Goal: Task Accomplishment & Management: Manage account settings

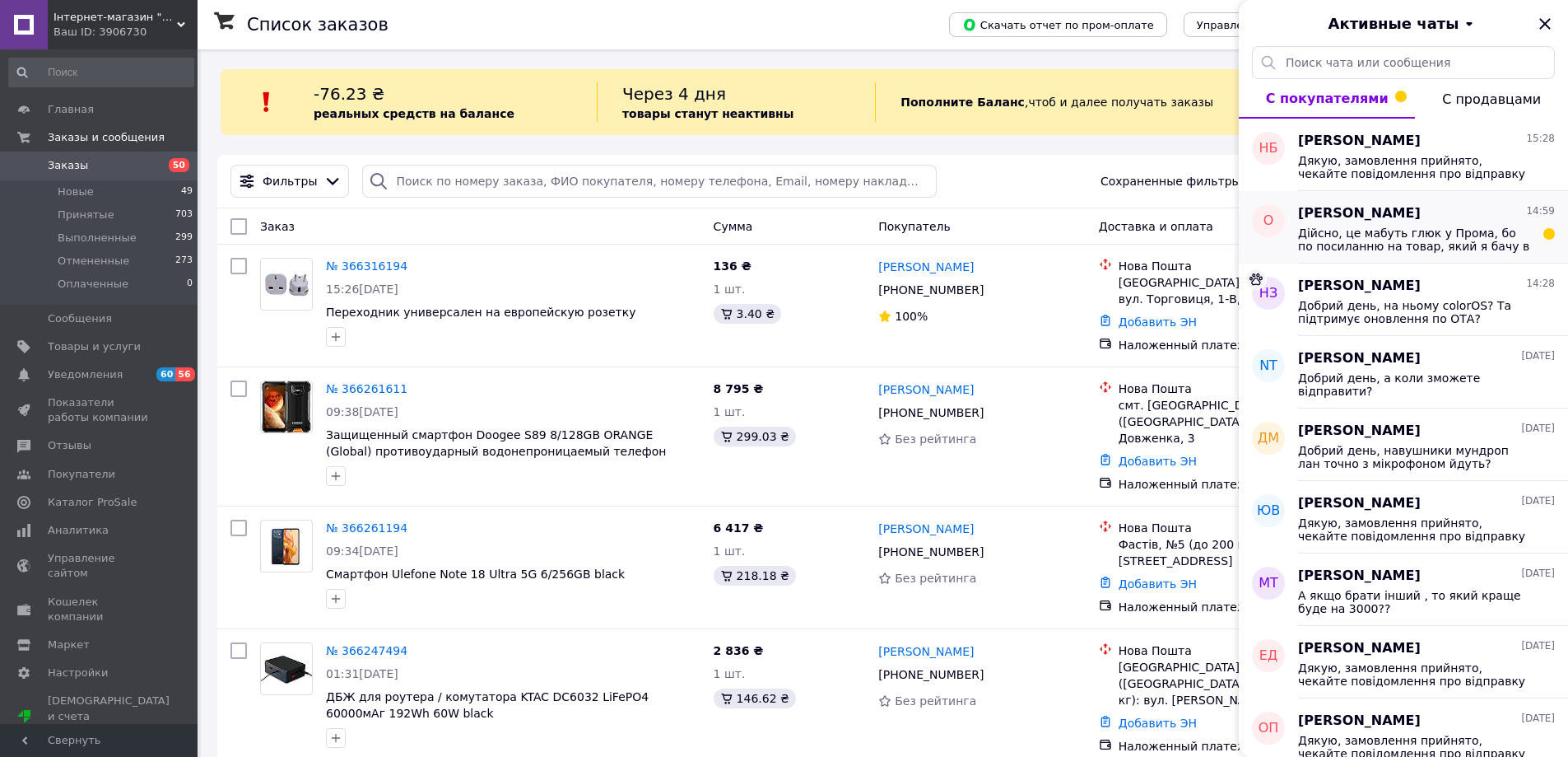
click at [1414, 236] on span "Дійсно, це мабуть глюк у Прома, бо по посиланню на товар, який я бачу в чаті ві…" at bounding box center [1415, 239] width 234 height 27
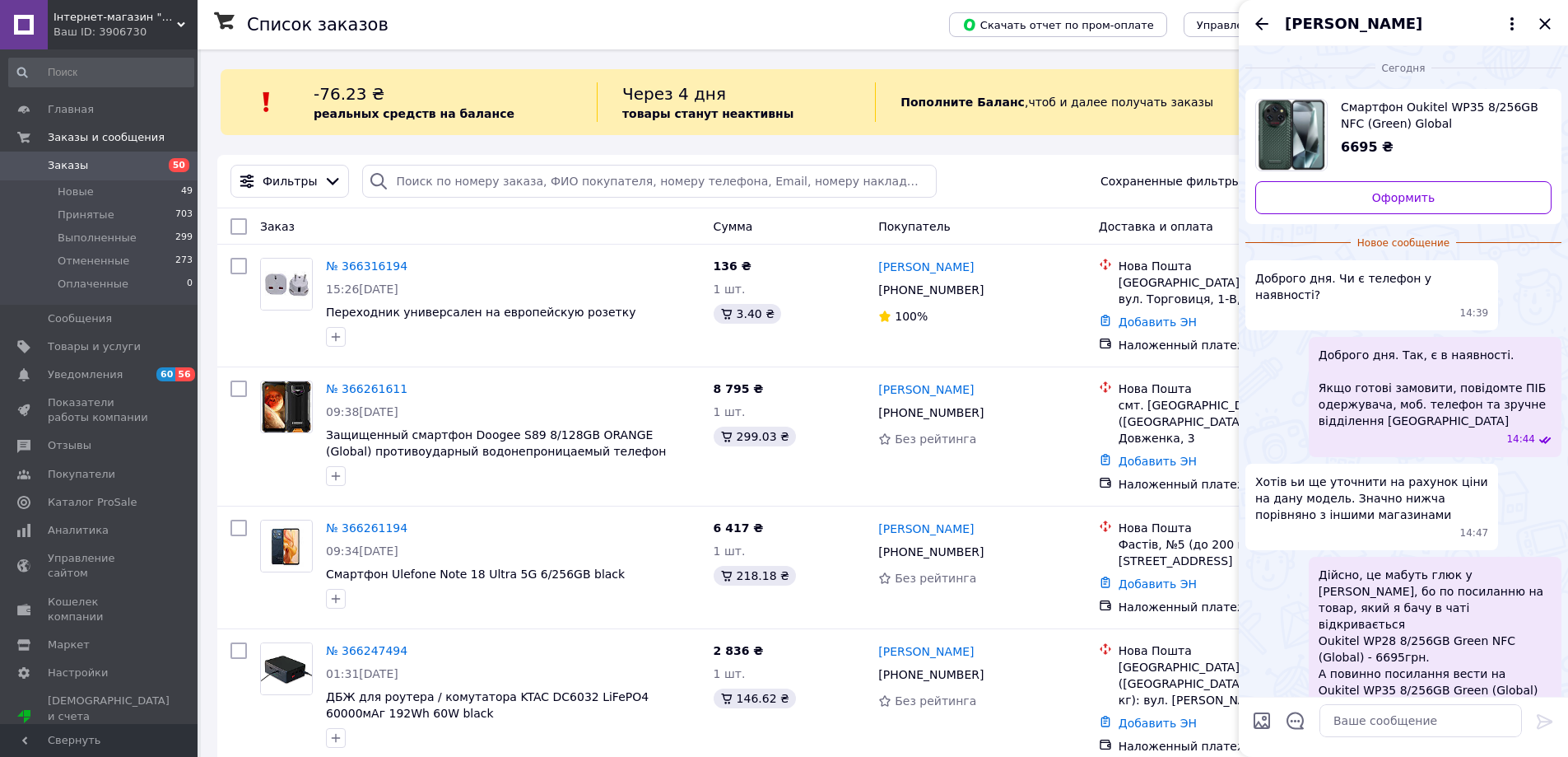
scroll to position [19, 0]
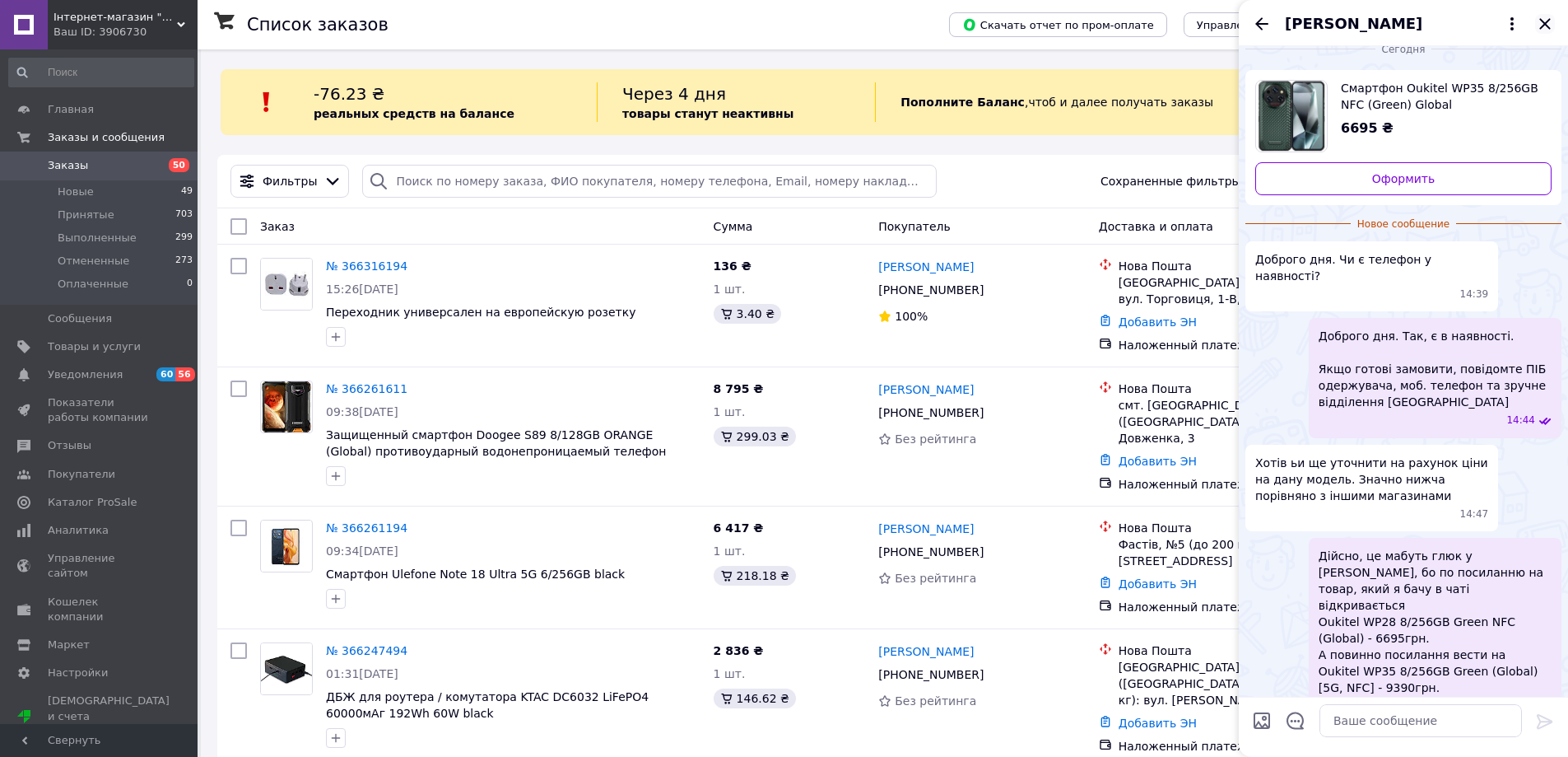
click at [1541, 28] on icon "Закрыть" at bounding box center [1544, 23] width 10 height 10
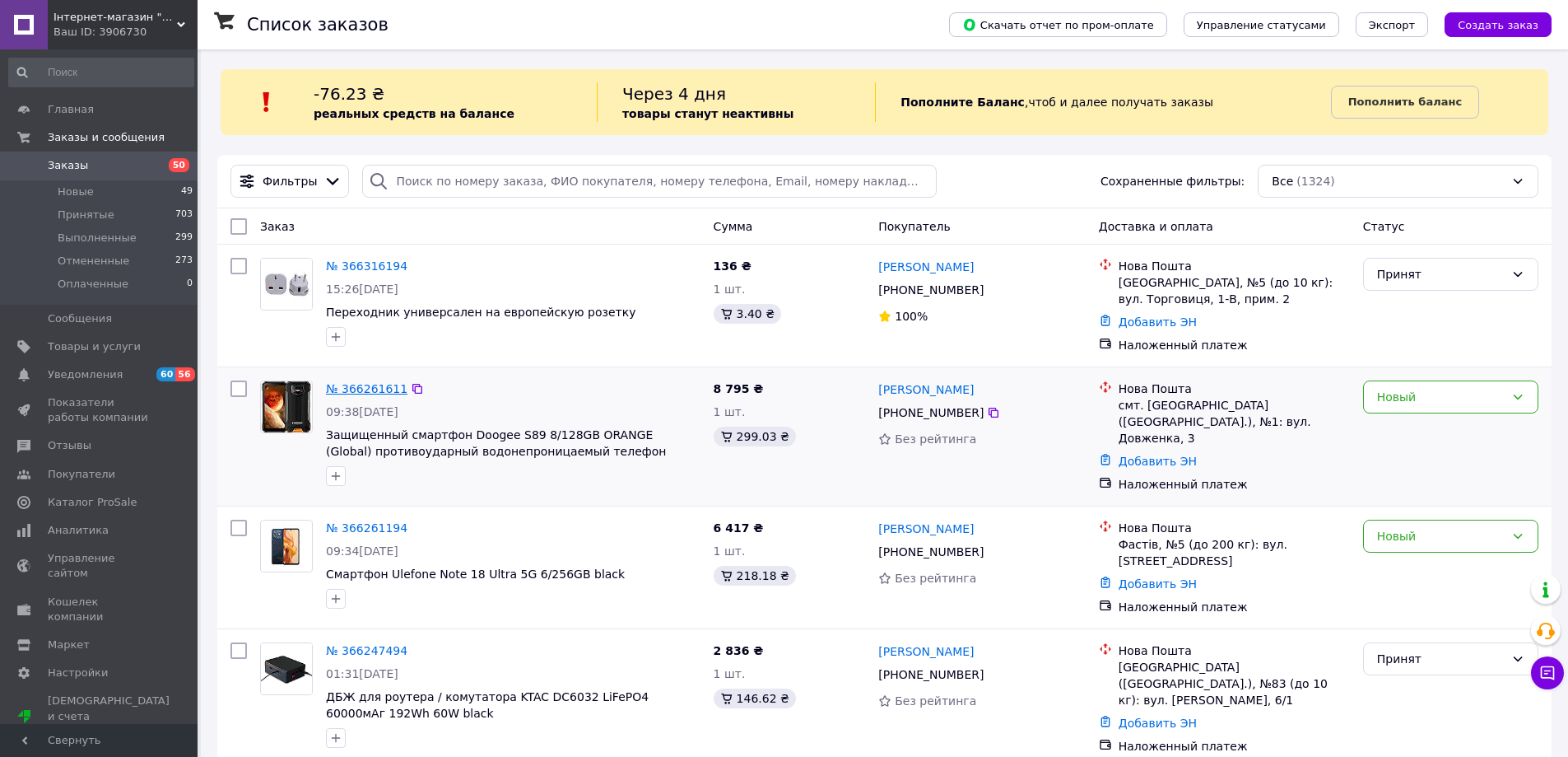
click at [357, 392] on link "№ 366261611" at bounding box center [367, 388] width 82 height 13
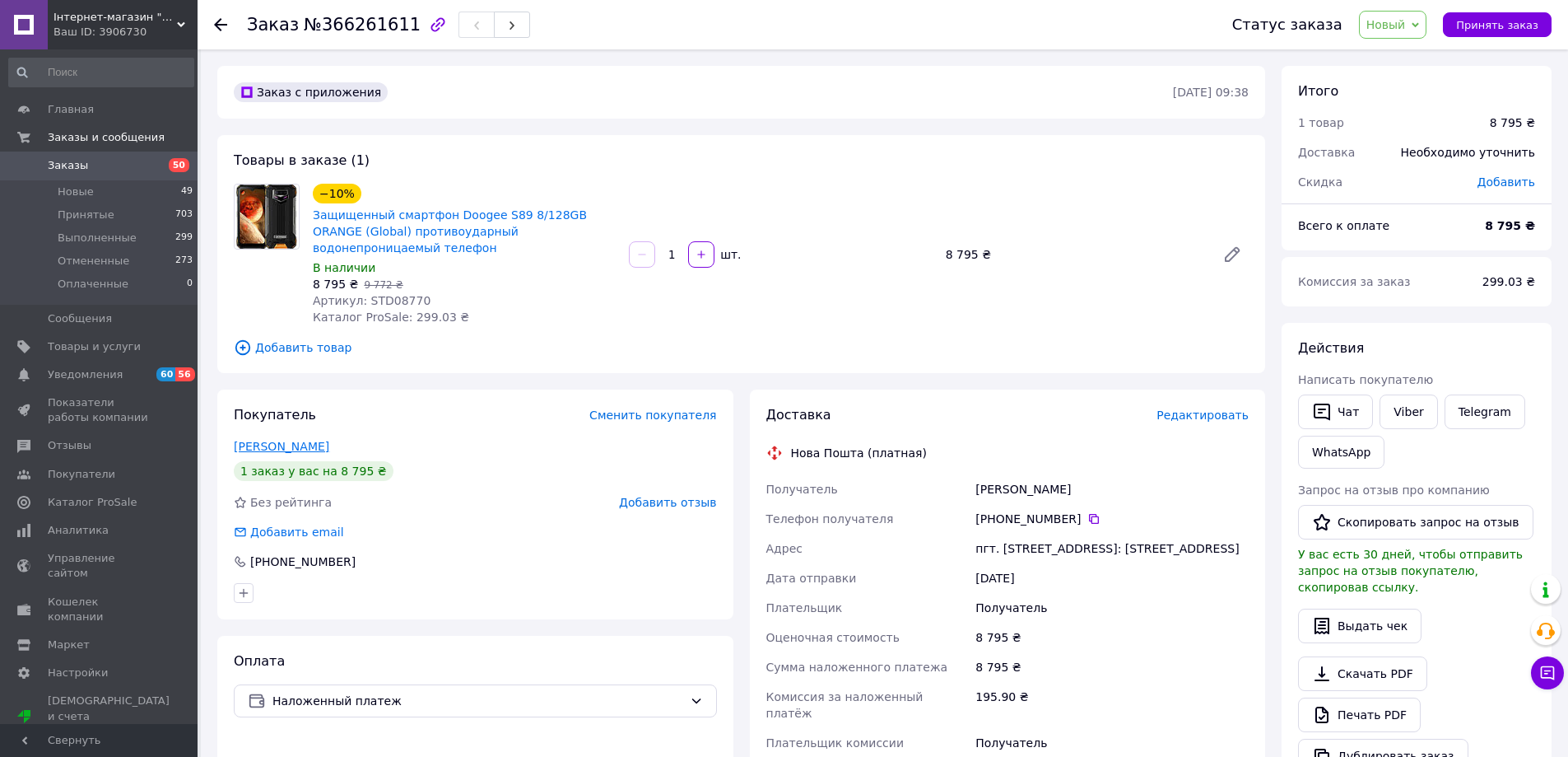
click at [292, 440] on link "[PERSON_NAME]" at bounding box center [281, 446] width 96 height 13
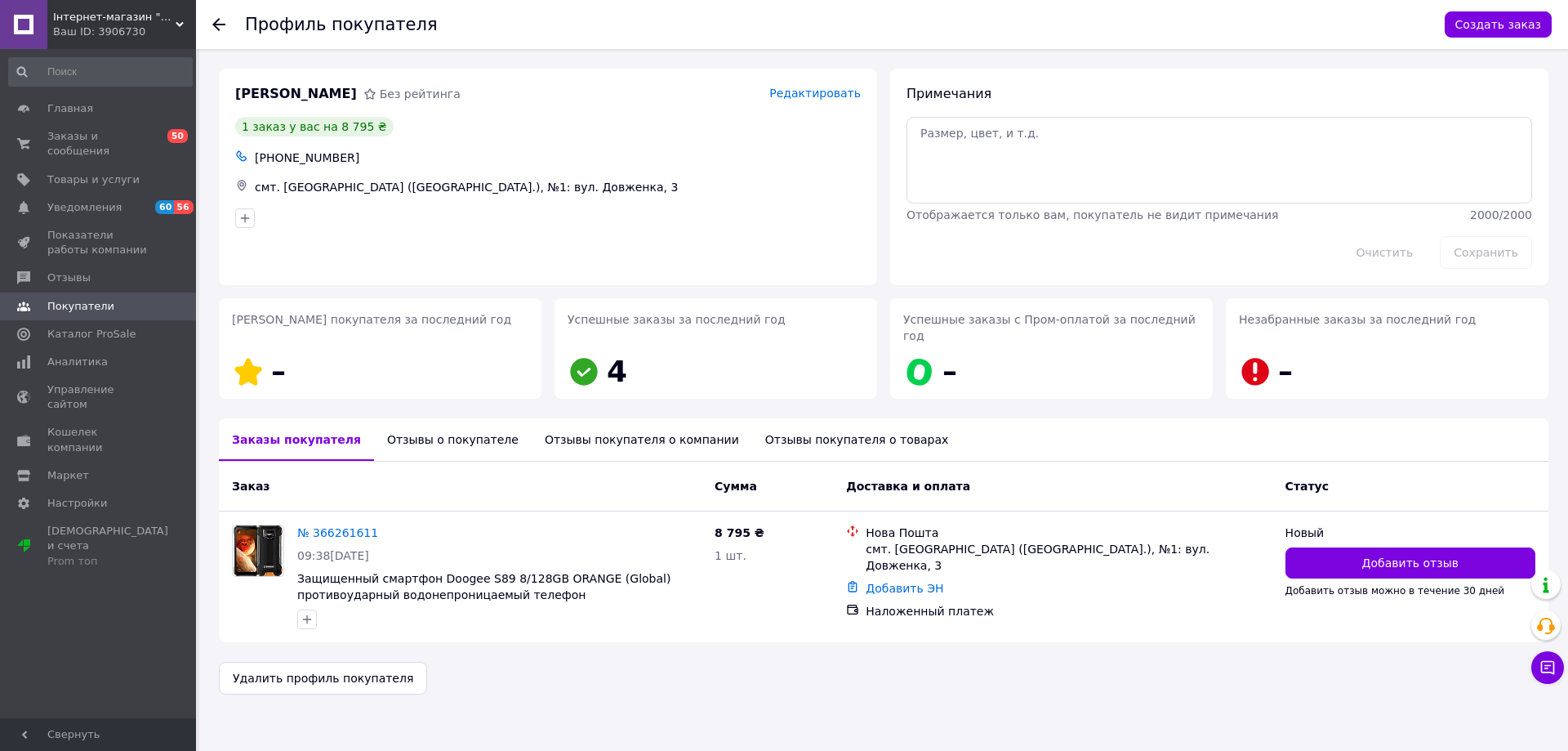
click at [549, 421] on div "Отзывы покупателя о компании" at bounding box center [642, 439] width 220 height 42
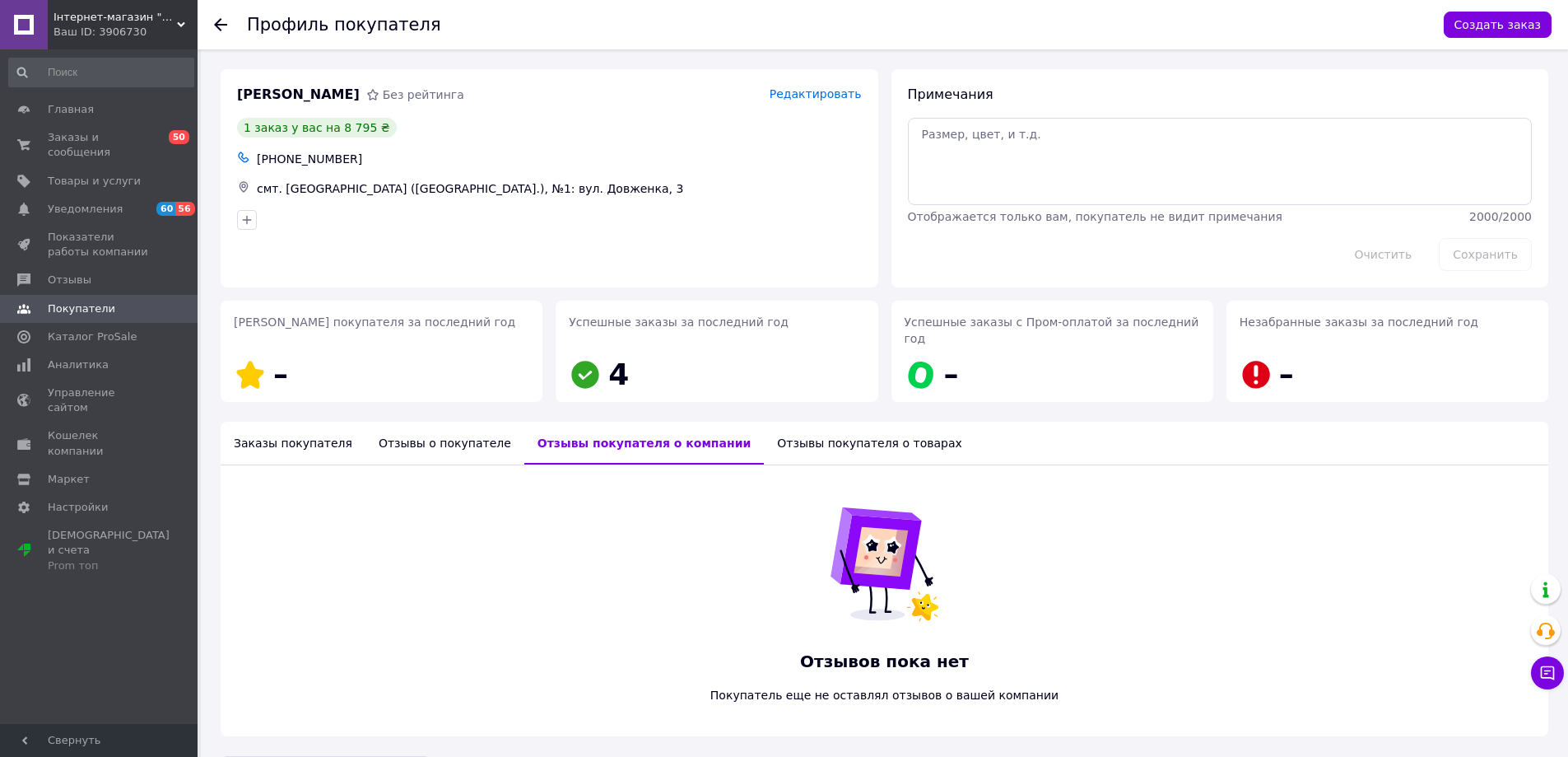
click at [442, 425] on div "Отзывы о покупателе" at bounding box center [444, 443] width 159 height 43
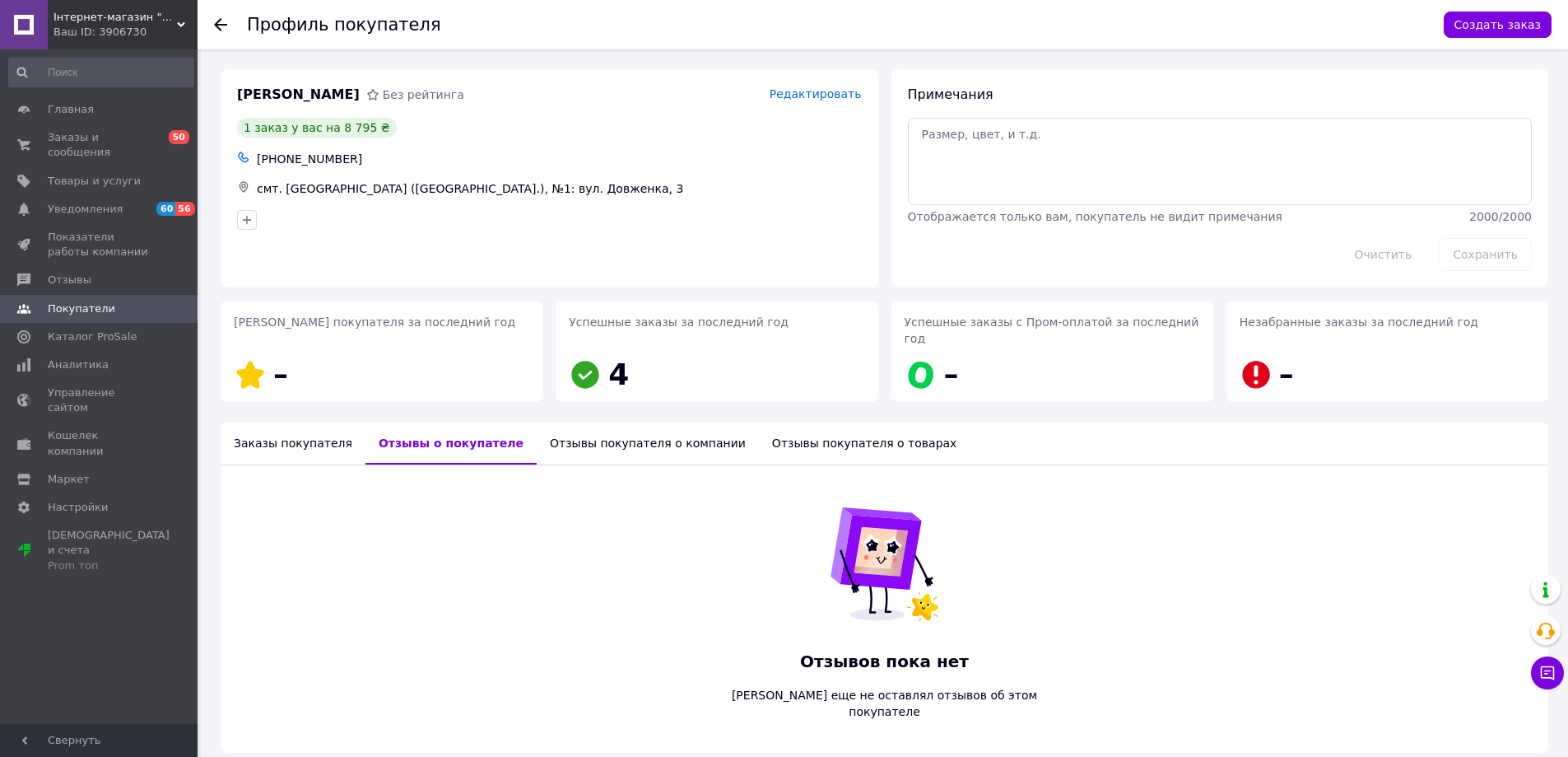
click at [293, 425] on div "Заказы покупателя" at bounding box center [293, 443] width 145 height 43
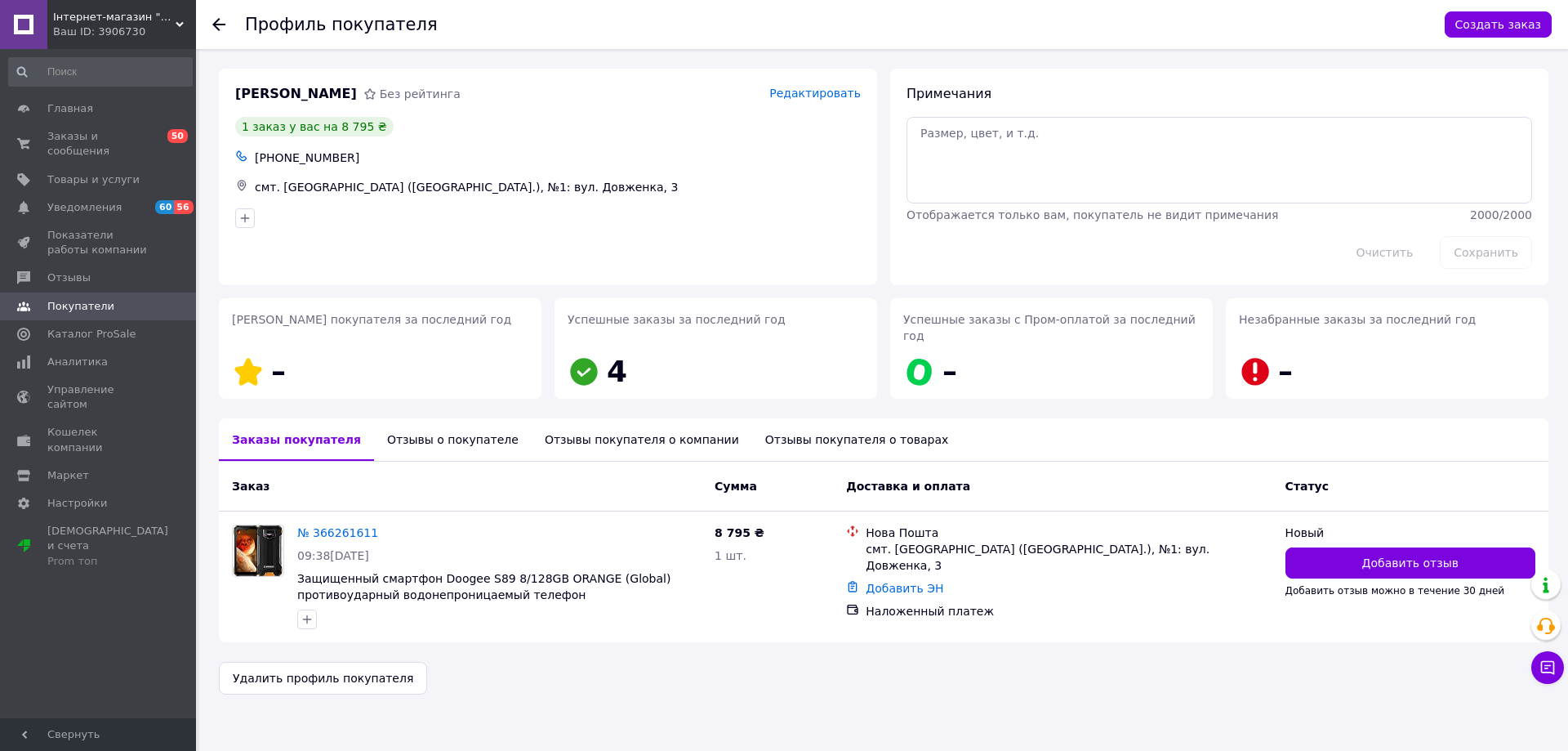
click at [88, 299] on span "Покупатели" at bounding box center [80, 306] width 67 height 15
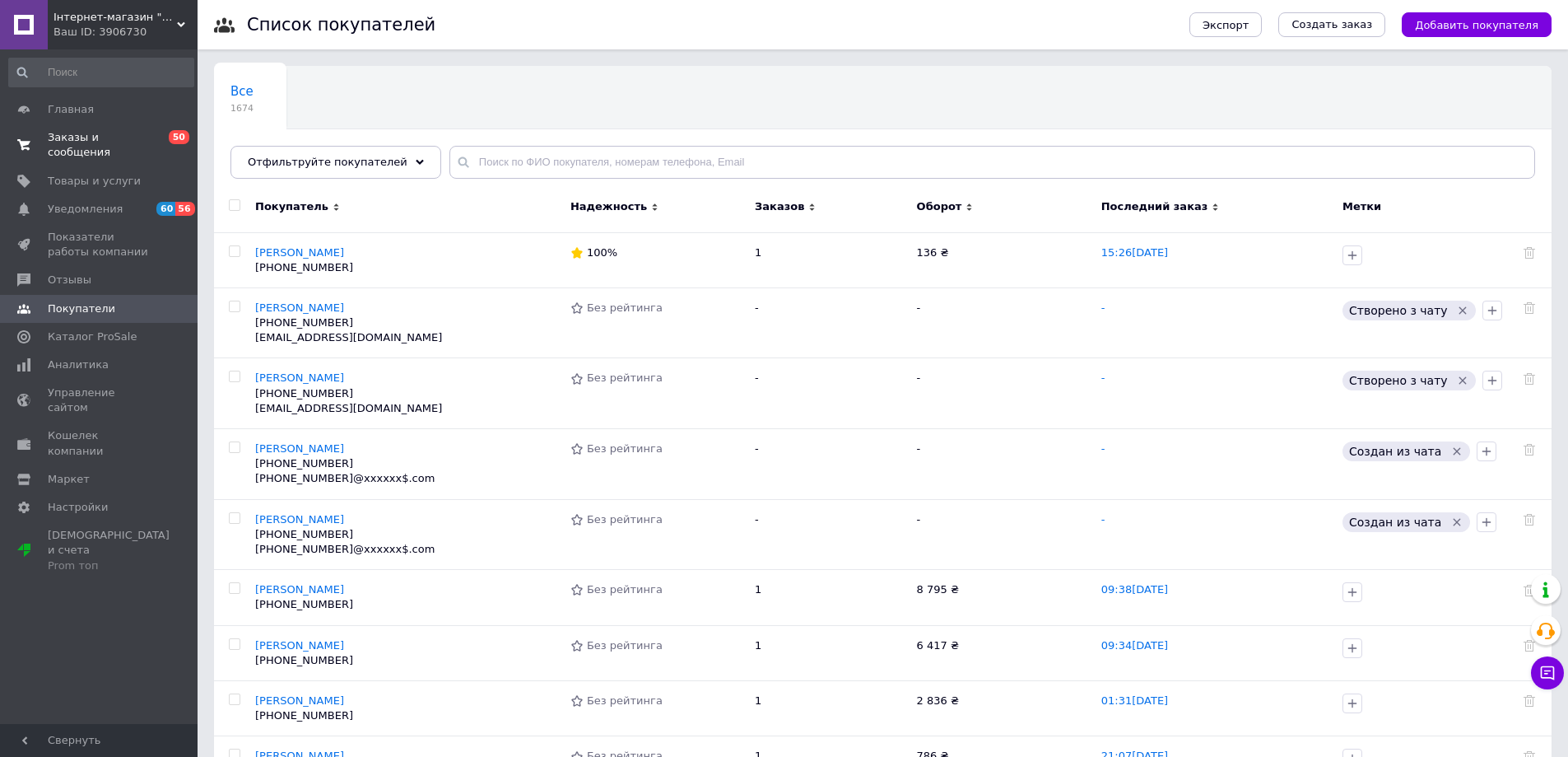
click at [93, 138] on span "Заказы и сообщения" at bounding box center [100, 144] width 104 height 29
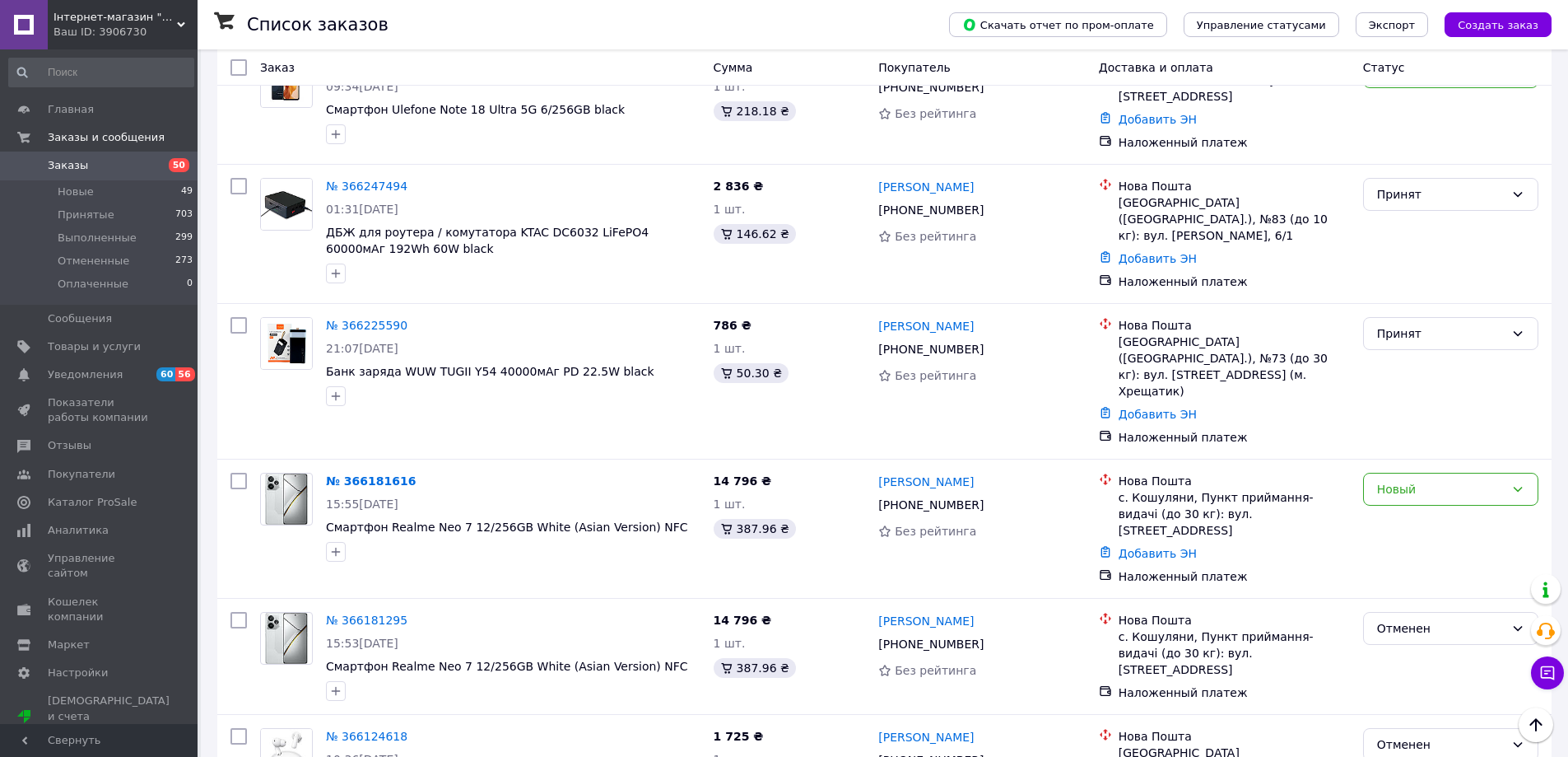
scroll to position [494, 0]
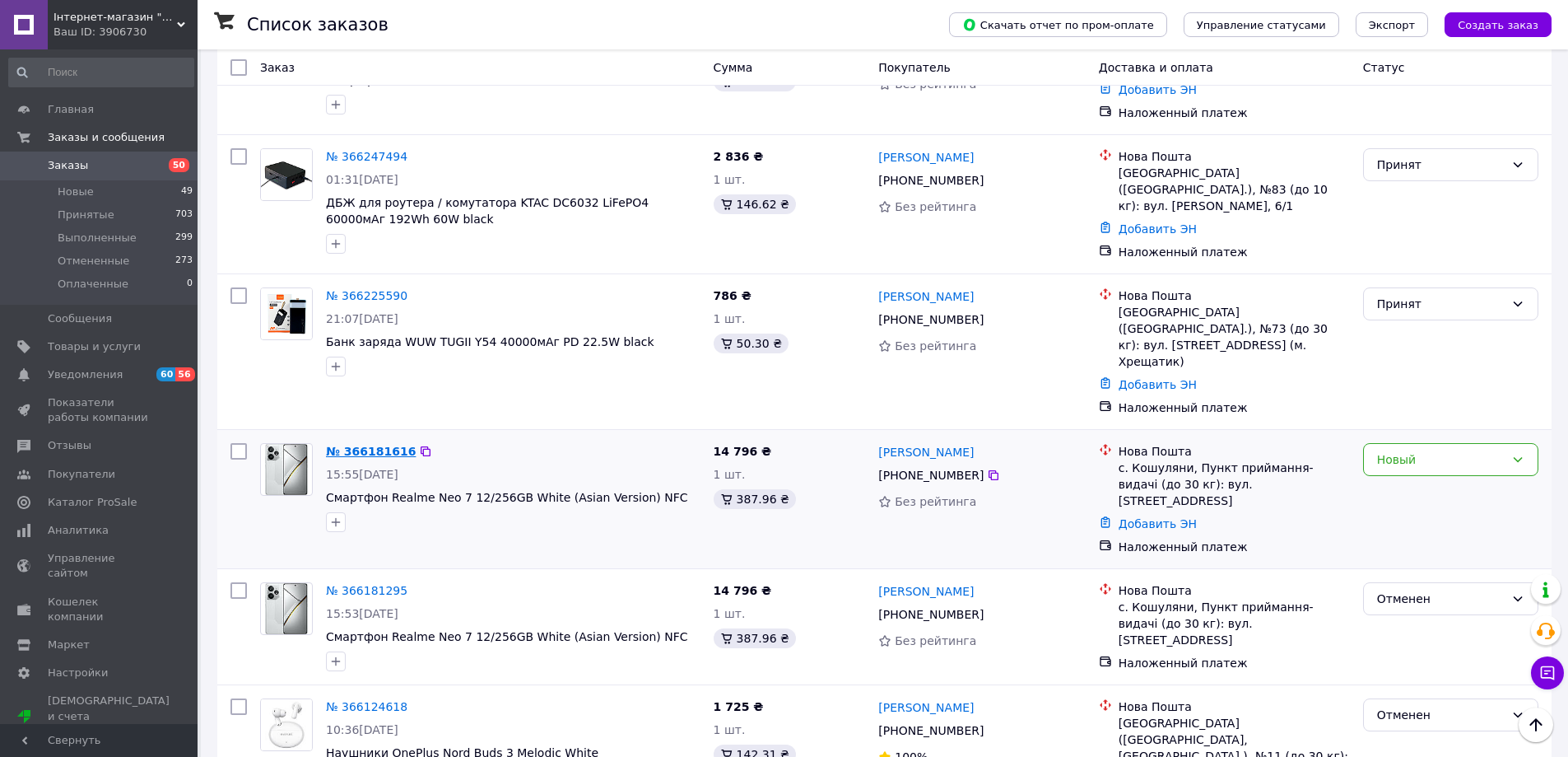
click at [373, 445] on link "№ 366181616" at bounding box center [370, 451] width 89 height 13
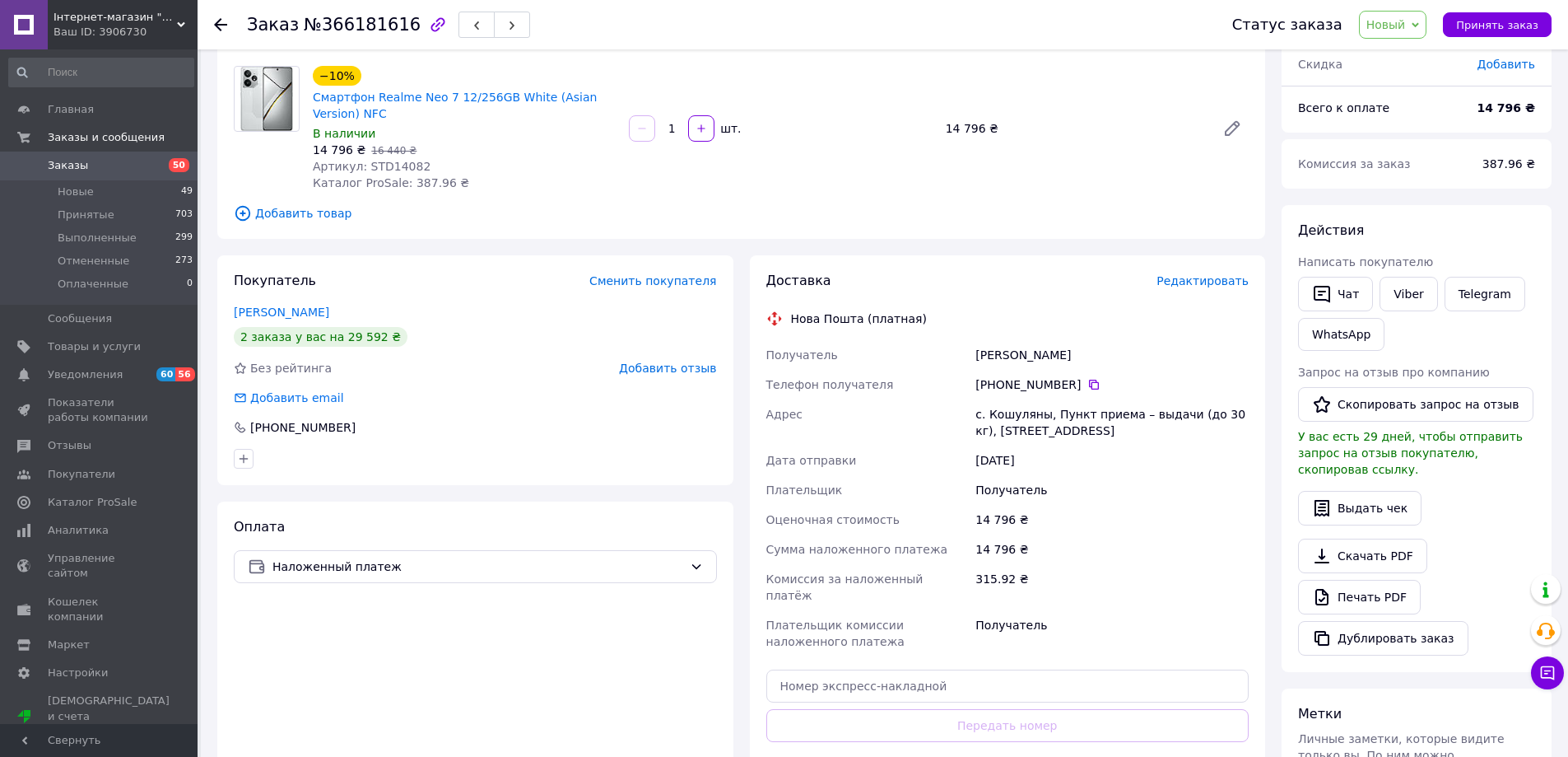
scroll to position [79, 0]
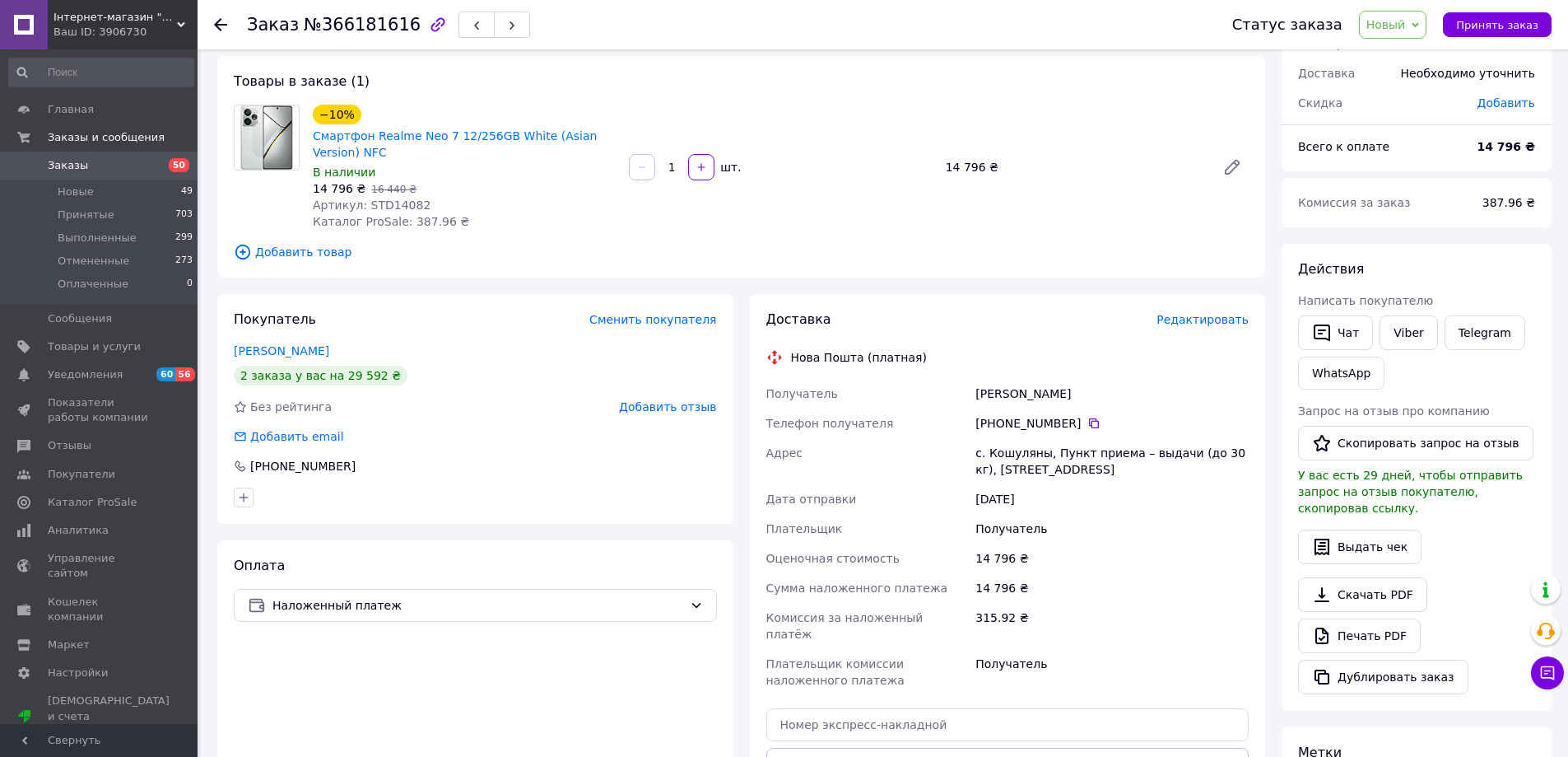
click at [77, 167] on span "Заказы" at bounding box center [67, 165] width 40 height 15
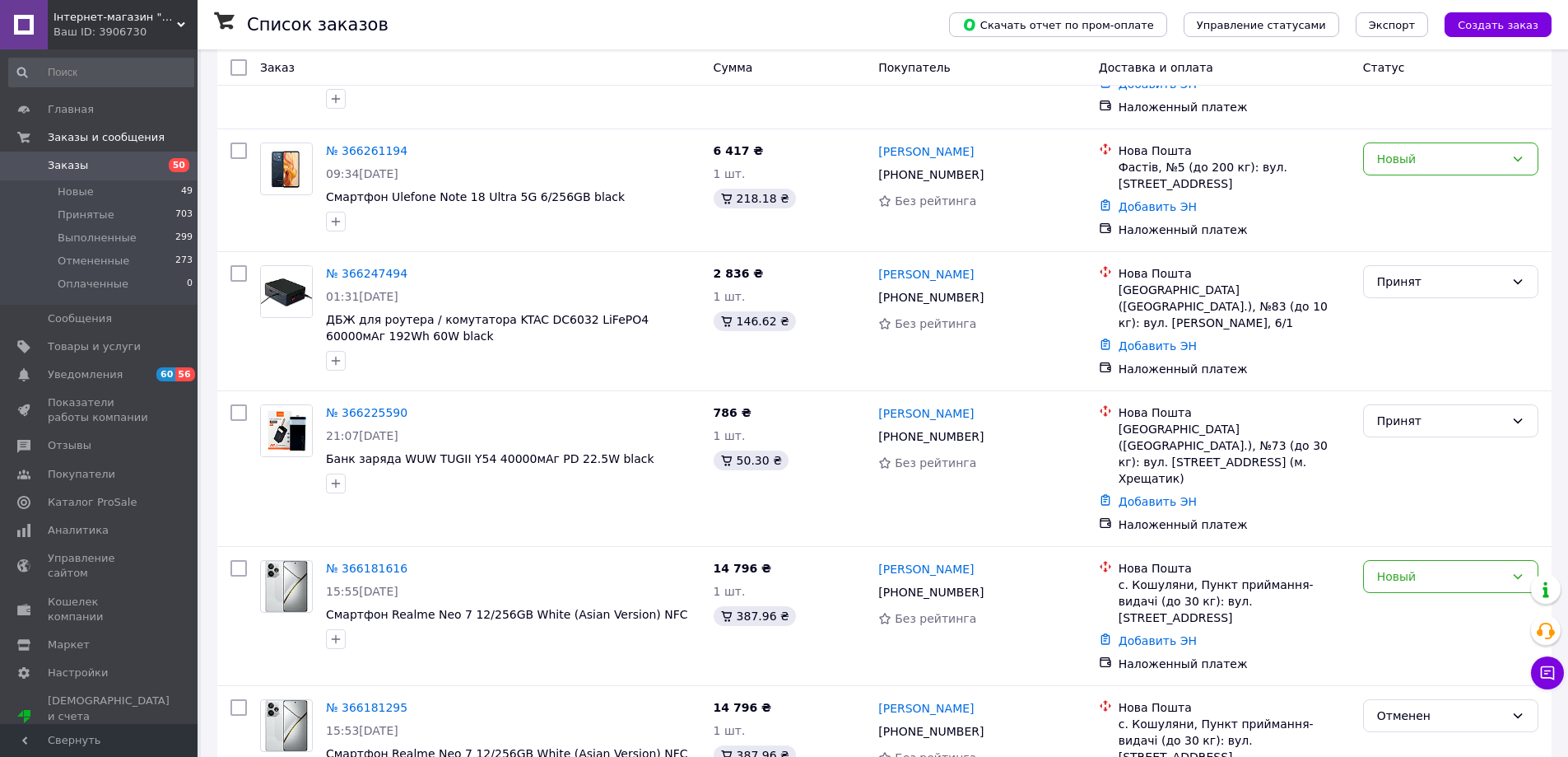
scroll to position [411, 0]
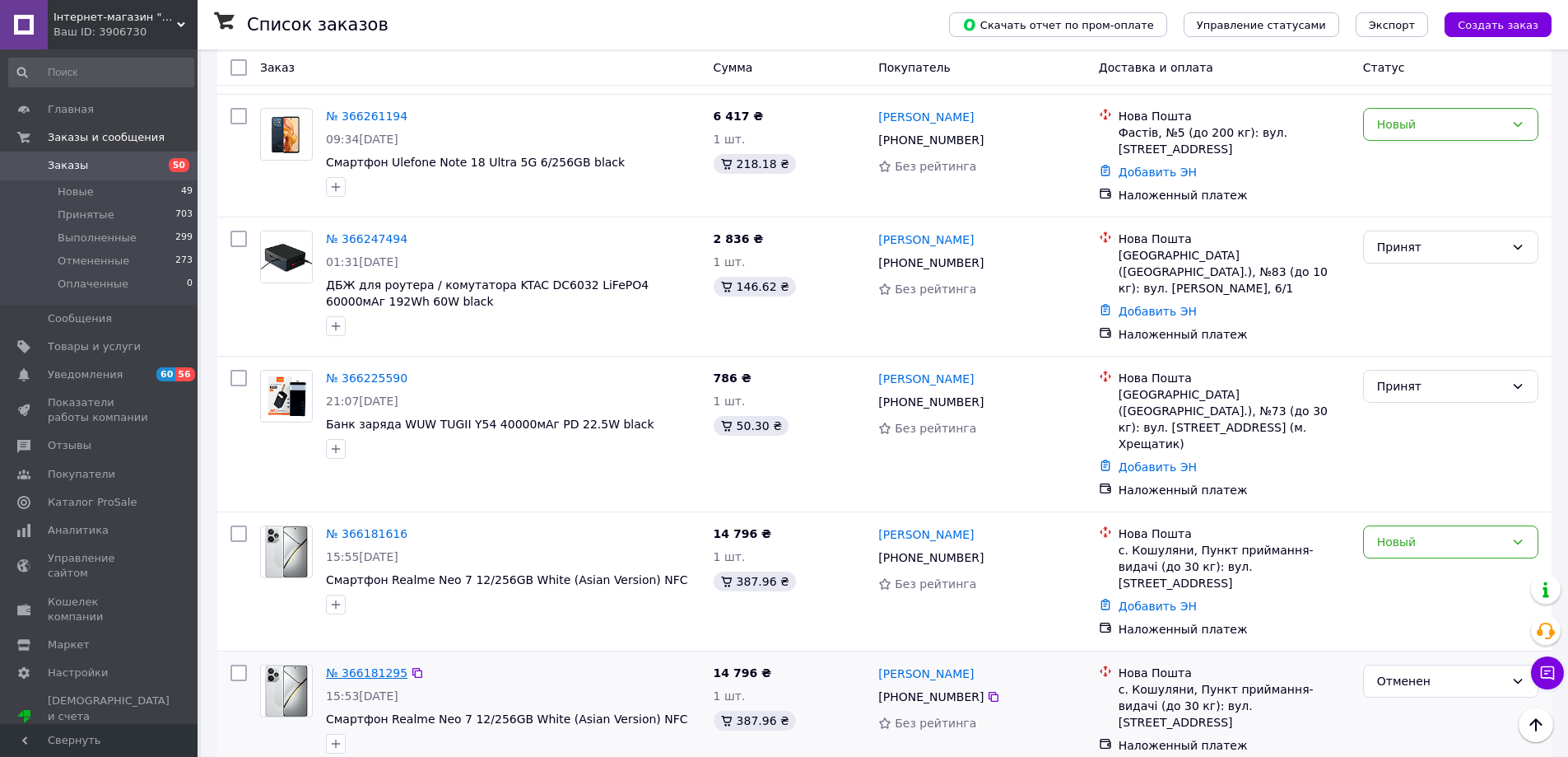
click at [364, 666] on link "№ 366181295" at bounding box center [367, 672] width 82 height 13
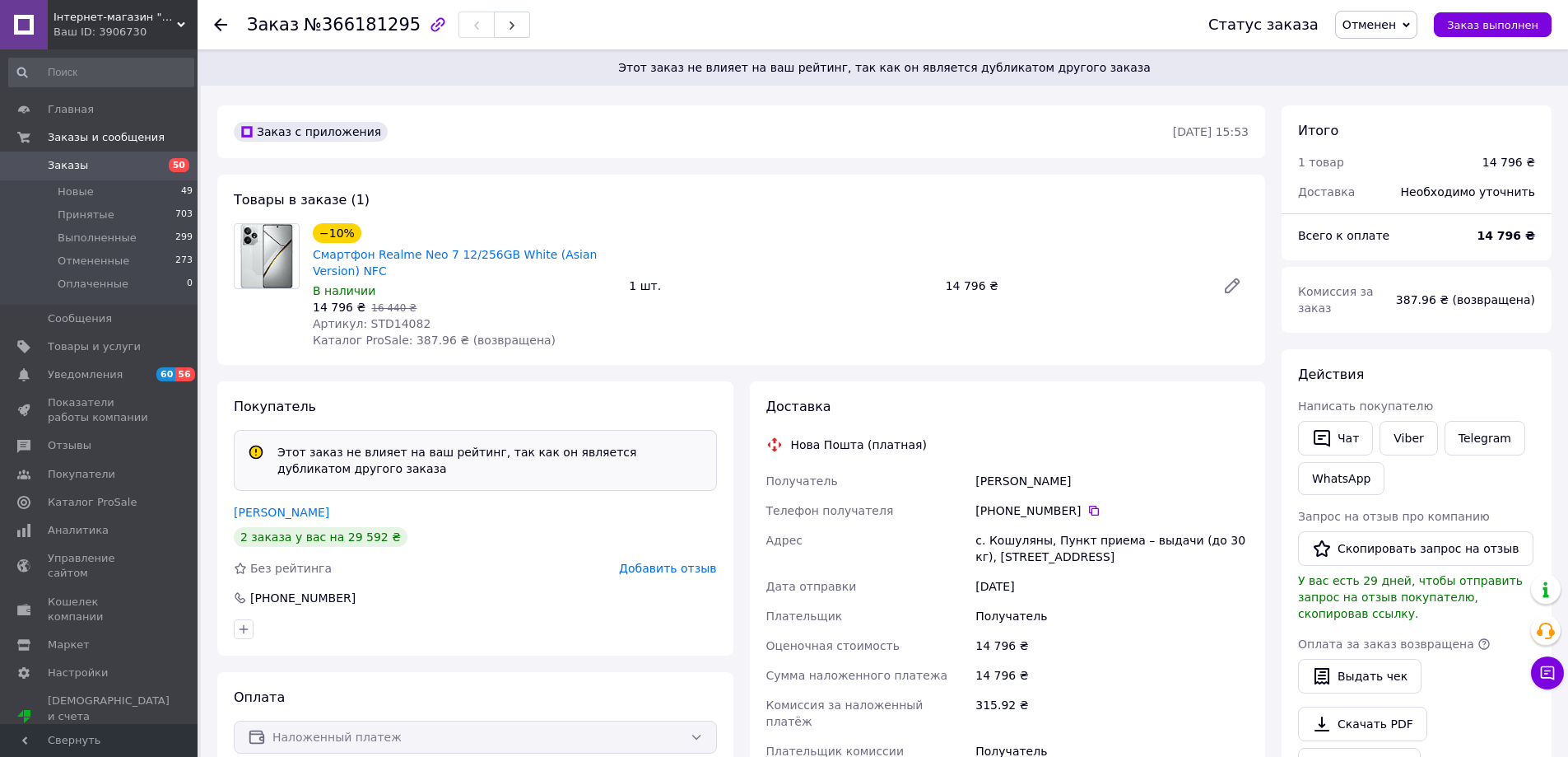
click at [99, 170] on span "Заказы" at bounding box center [100, 165] width 104 height 15
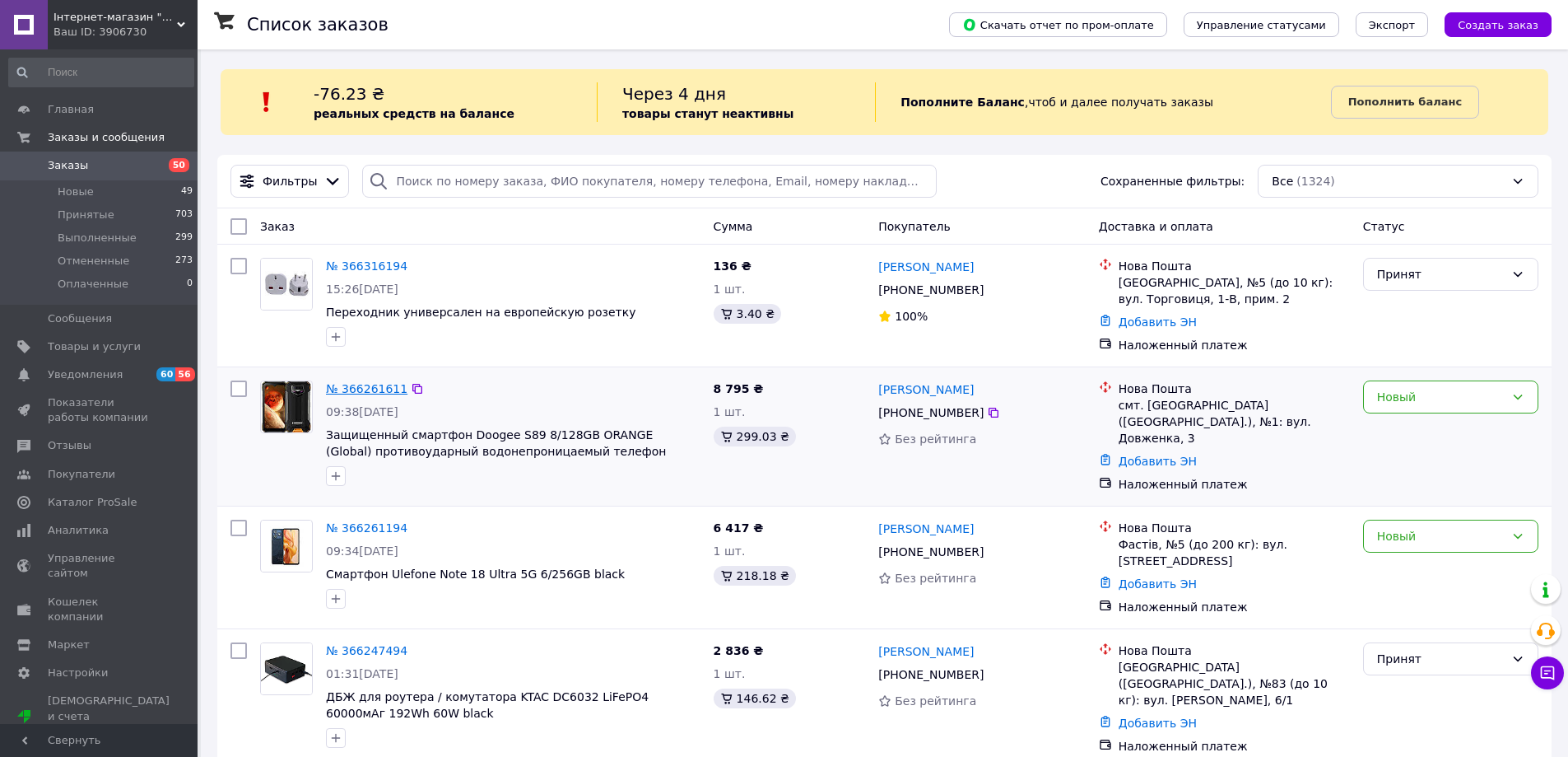
click at [367, 392] on link "№ 366261611" at bounding box center [367, 388] width 82 height 13
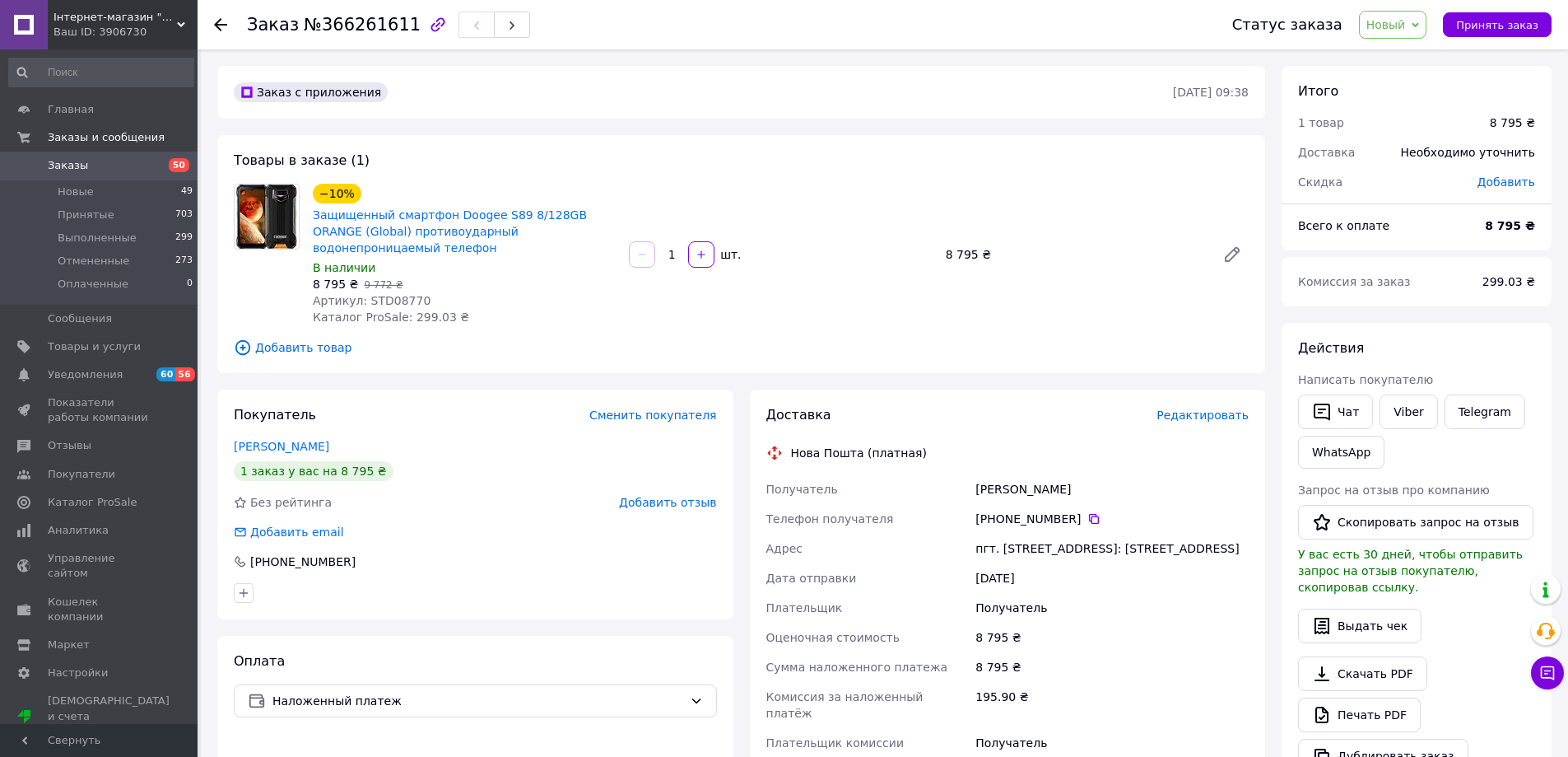
click at [354, 24] on span "№366261611" at bounding box center [362, 25] width 117 height 20
copy span "366261611"
drag, startPoint x: 312, startPoint y: 429, endPoint x: 231, endPoint y: 429, distance: 81.0
click at [231, 429] on div "Покупатель Сменить покупателя [PERSON_NAME] 1 заказ у вас на 8 795 ₴ Без рейтин…" at bounding box center [475, 504] width 516 height 230
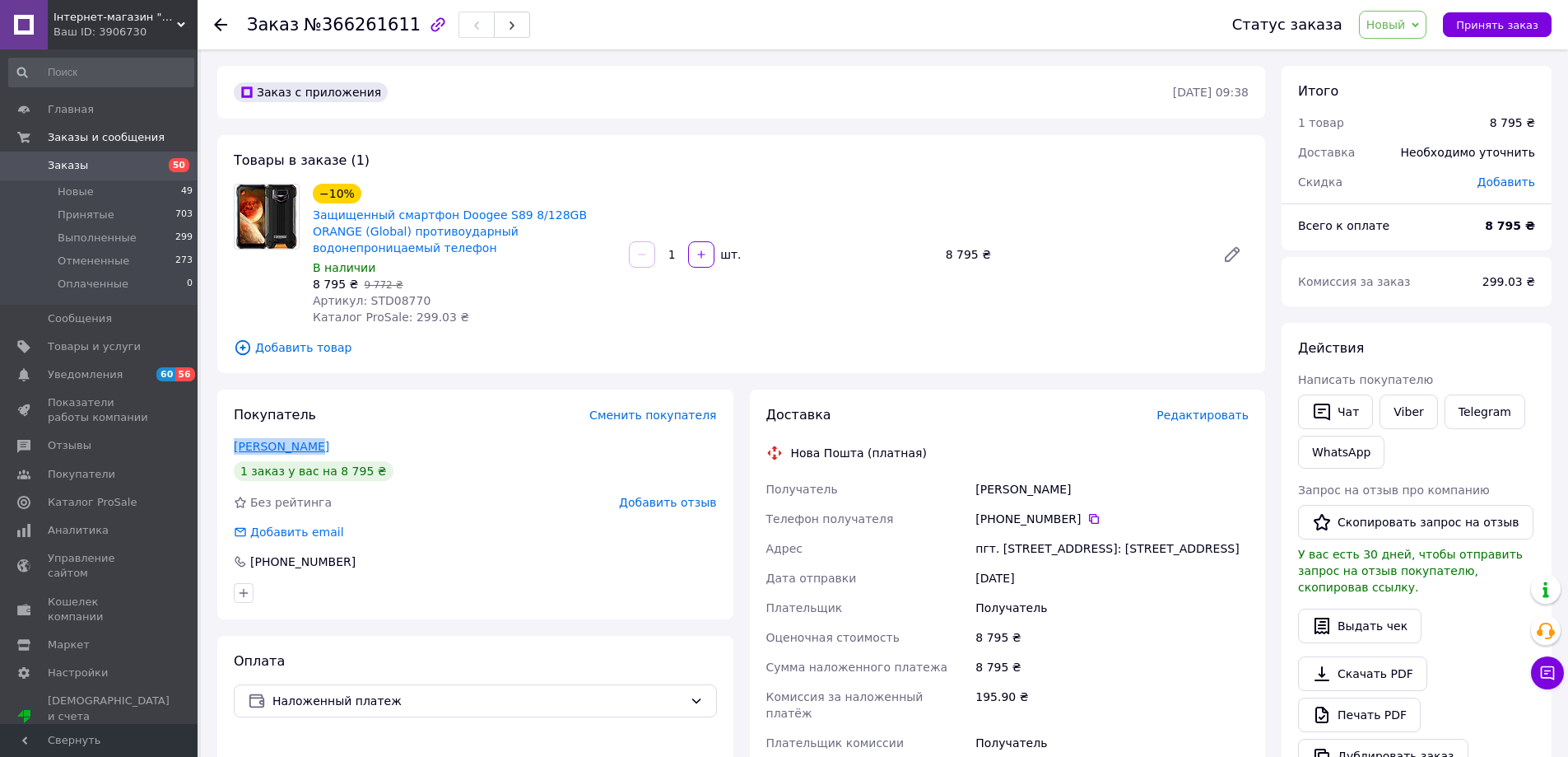
copy link "[PERSON_NAME]"
click at [1087, 512] on icon at bounding box center [1094, 519] width 13 height 13
click at [1406, 23] on span "Новый" at bounding box center [1387, 25] width 40 height 13
click at [1407, 107] on li "Отменен" at bounding box center [1404, 107] width 87 height 25
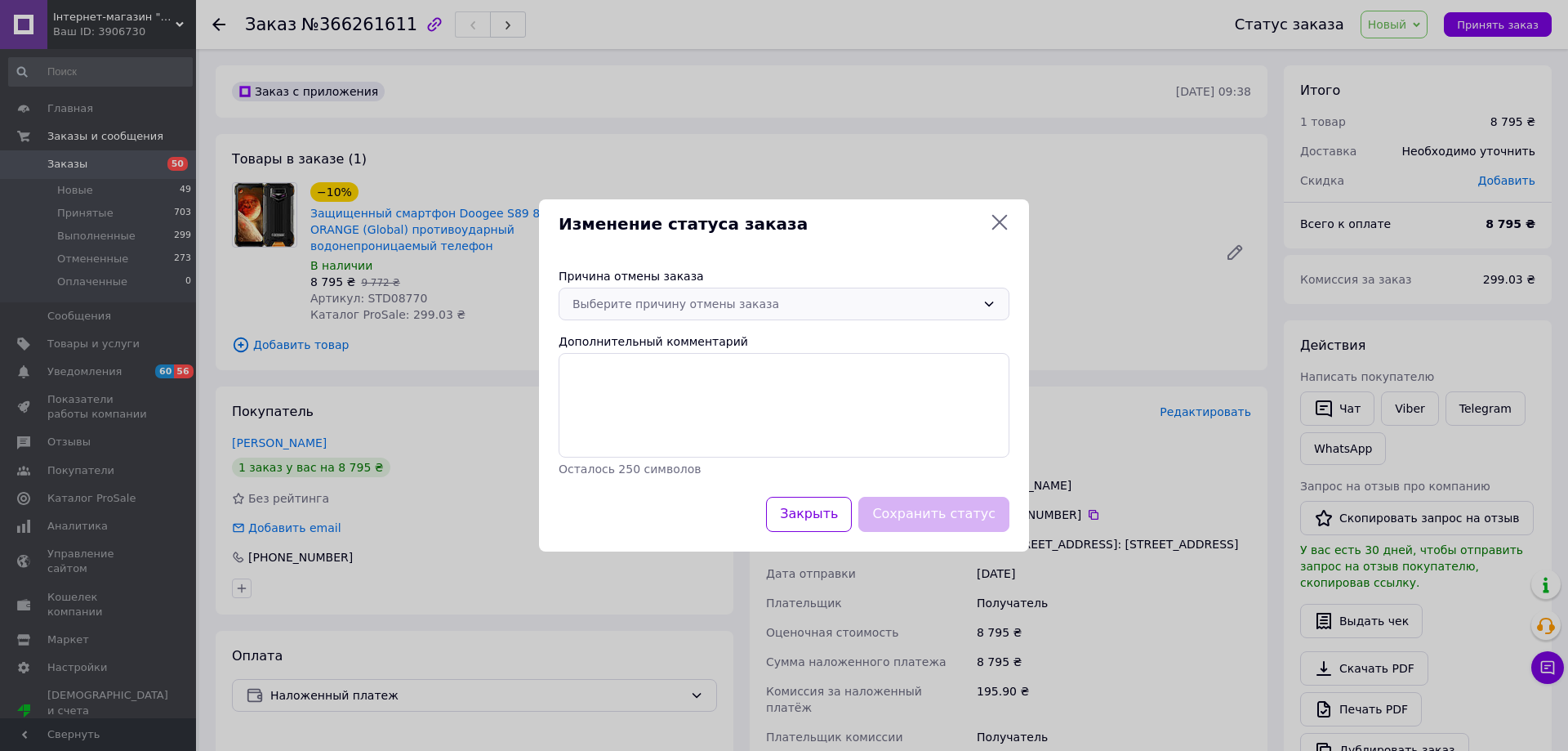
click at [989, 298] on icon at bounding box center [989, 304] width 13 height 13
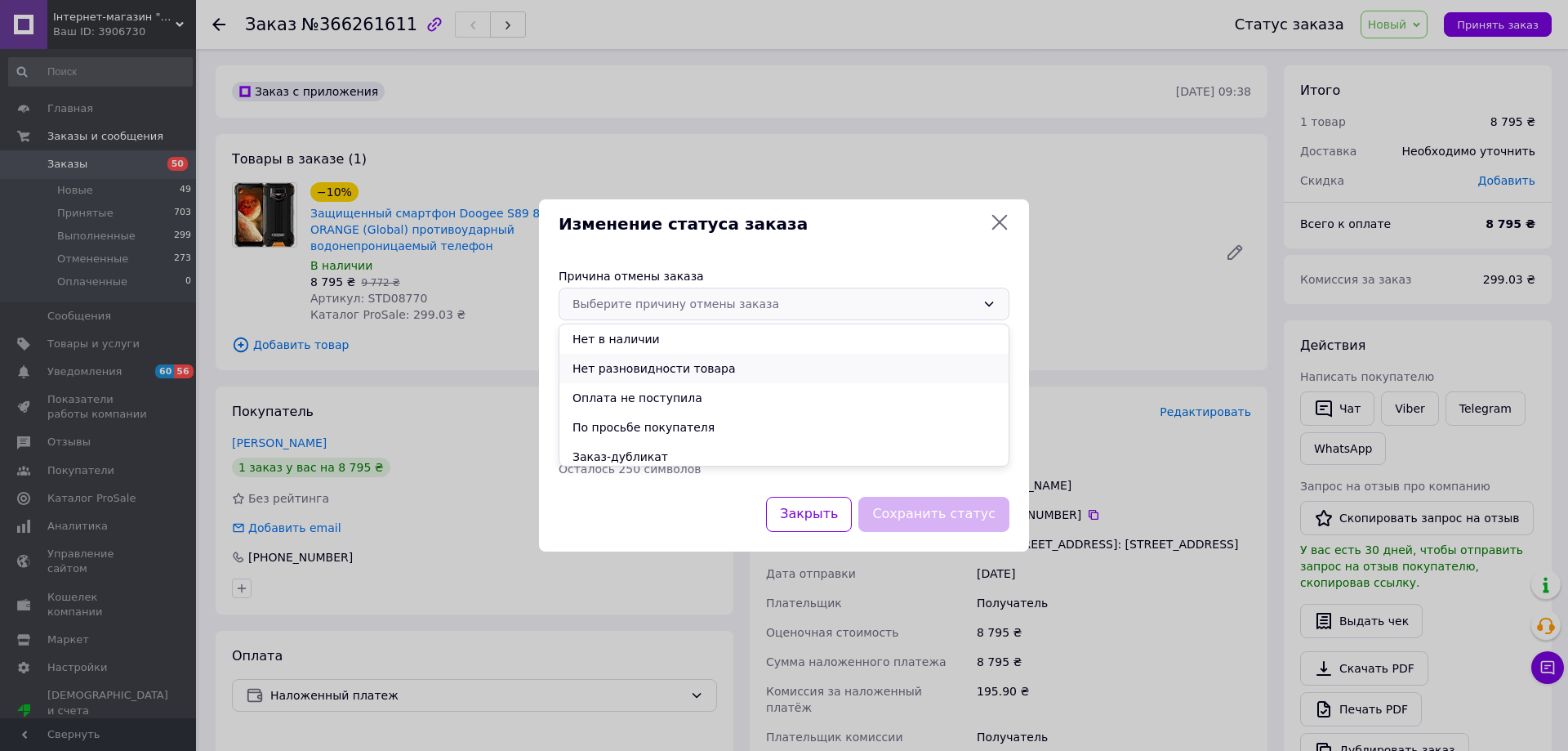
scroll to position [64, 0]
click at [604, 450] on li "Другое" at bounding box center [784, 450] width 449 height 29
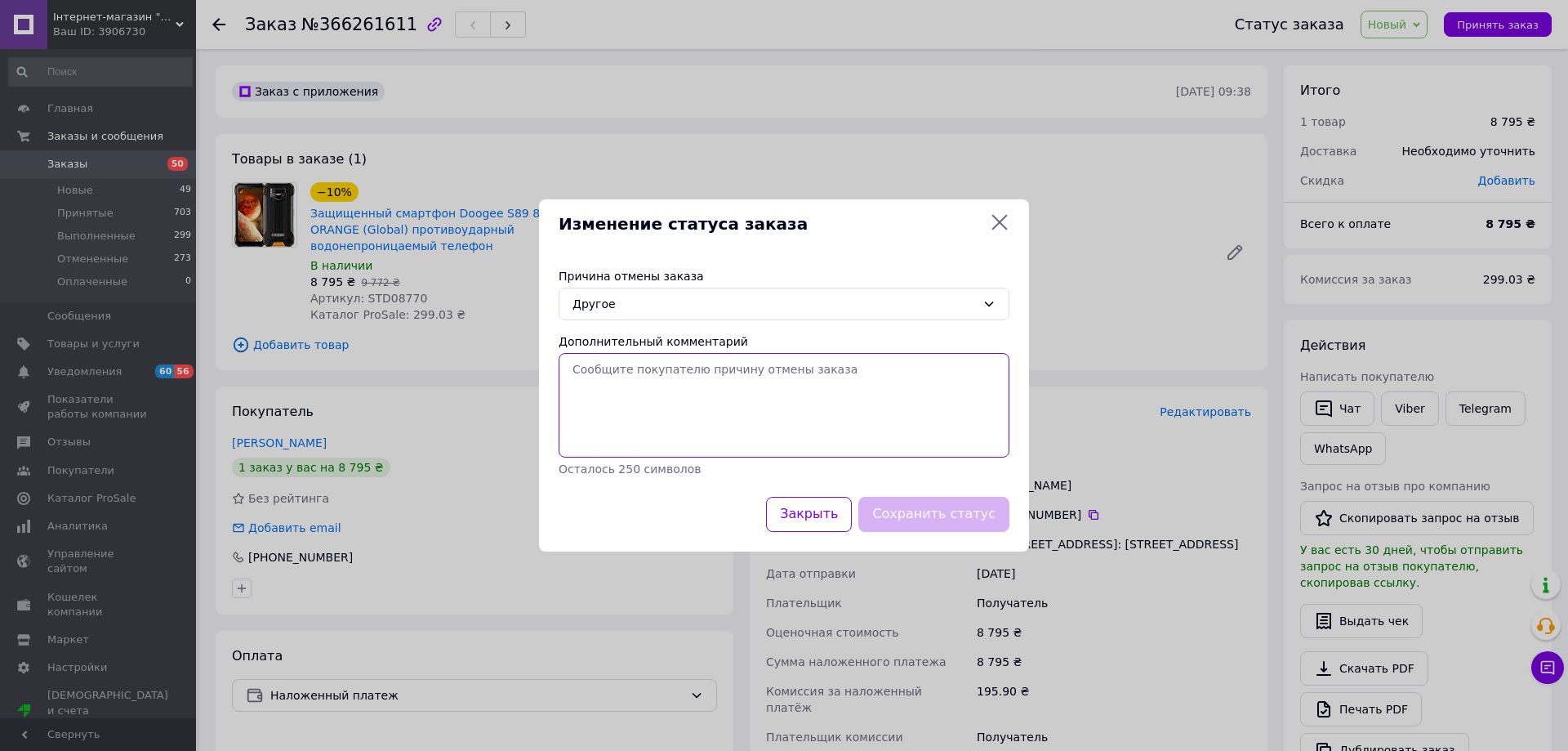
click at [610, 380] on textarea "Дополнительный комментарий" at bounding box center [784, 404] width 450 height 105
paste textarea "при прозвоні на номер [PHONE_NUMBER] указаний в замовленні кажуть, що за цим но…"
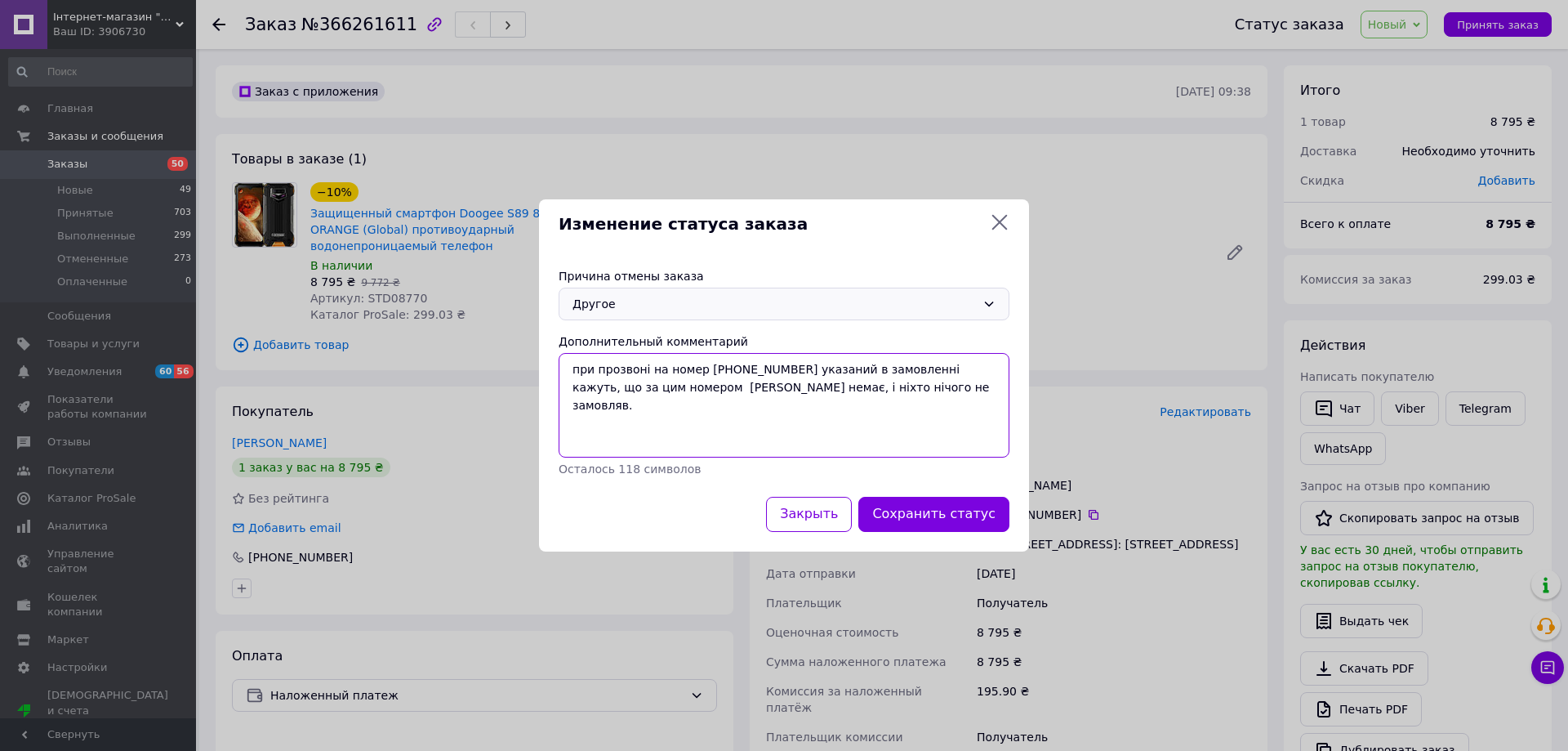
type textarea "при прозвоні на номер [PHONE_NUMBER] указаний в замовленні кажуть, що за цим но…"
click at [989, 306] on icon at bounding box center [989, 304] width 9 height 5
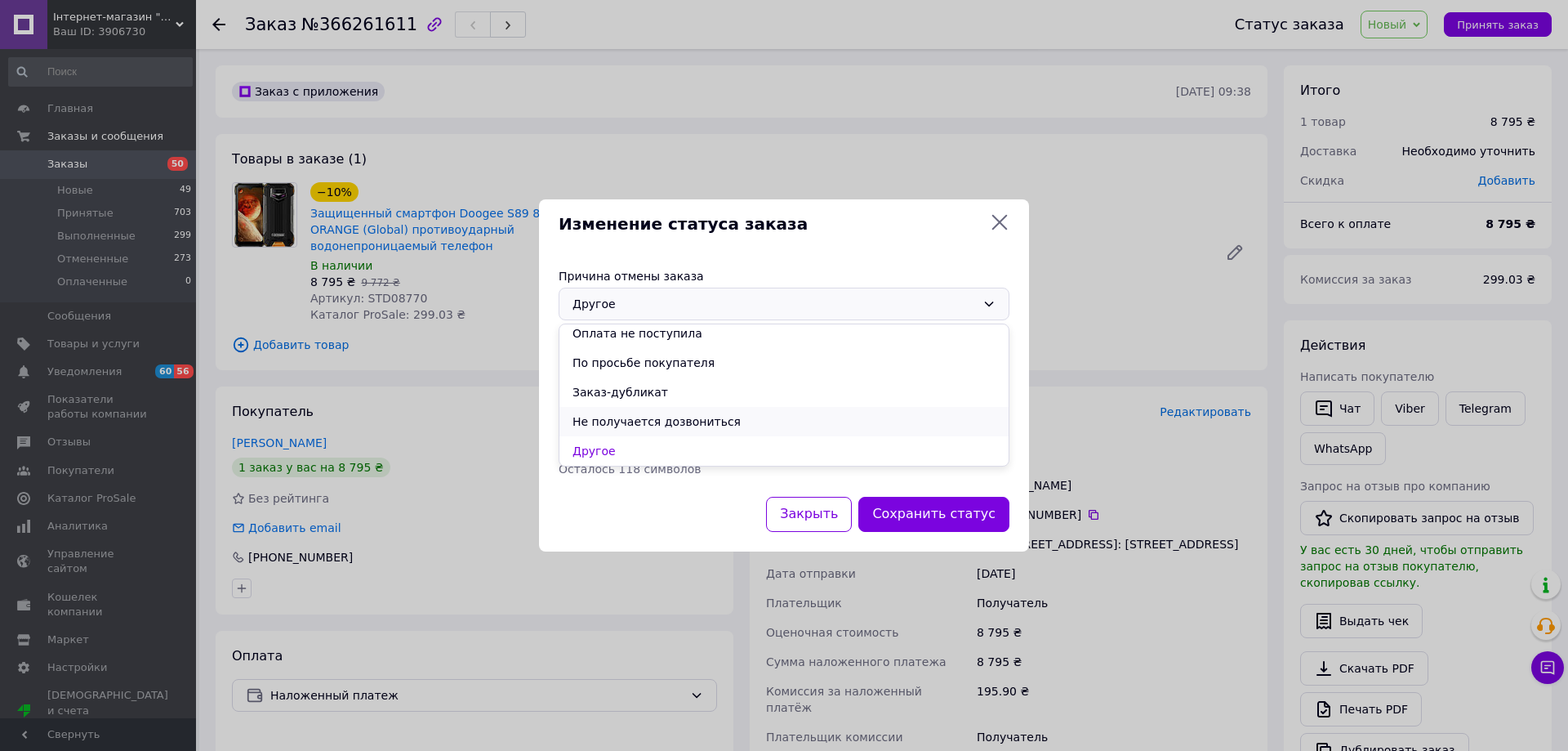
click at [708, 420] on li "Не получается дозвониться" at bounding box center [784, 421] width 449 height 29
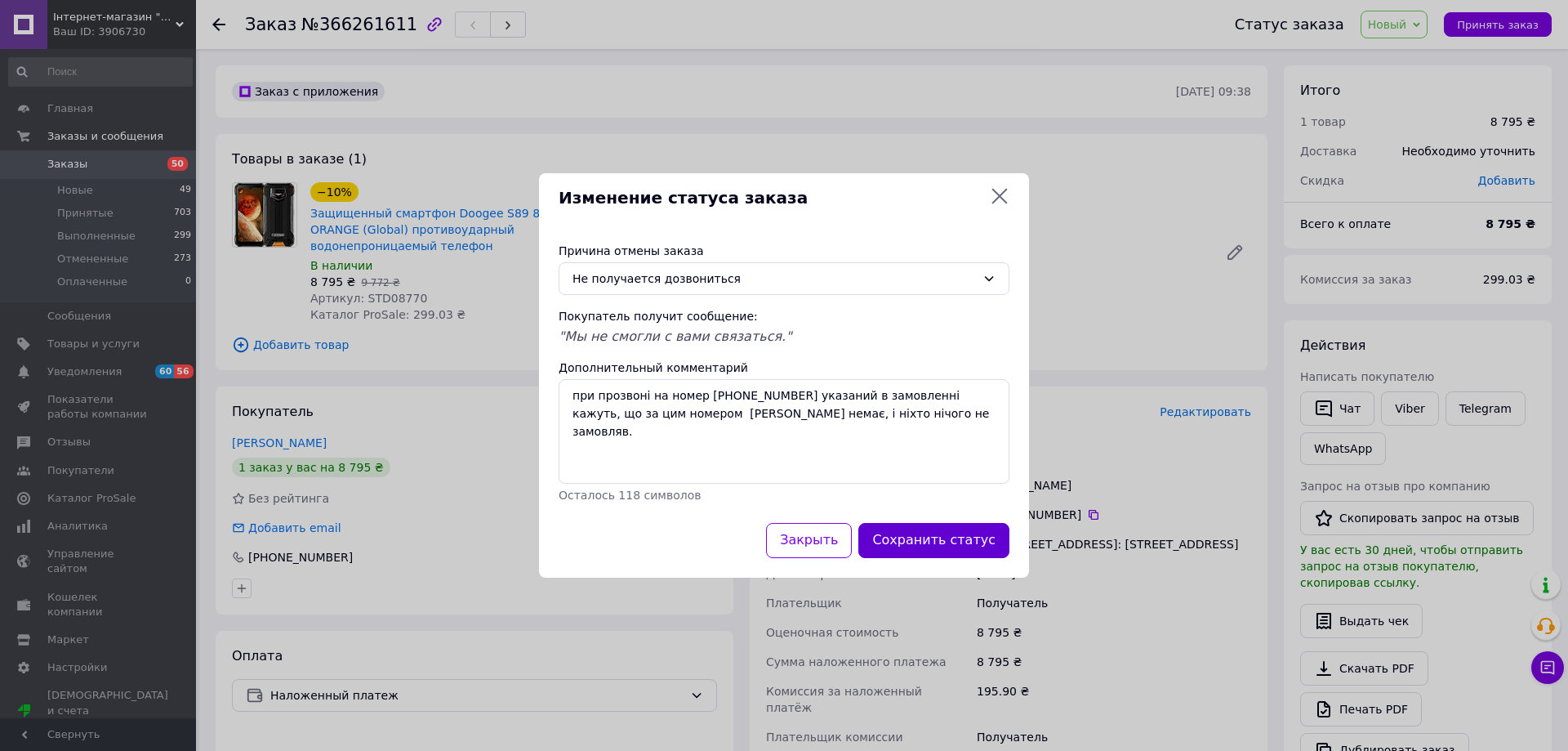
click at [949, 539] on button "Сохранить статус" at bounding box center [934, 540] width 151 height 35
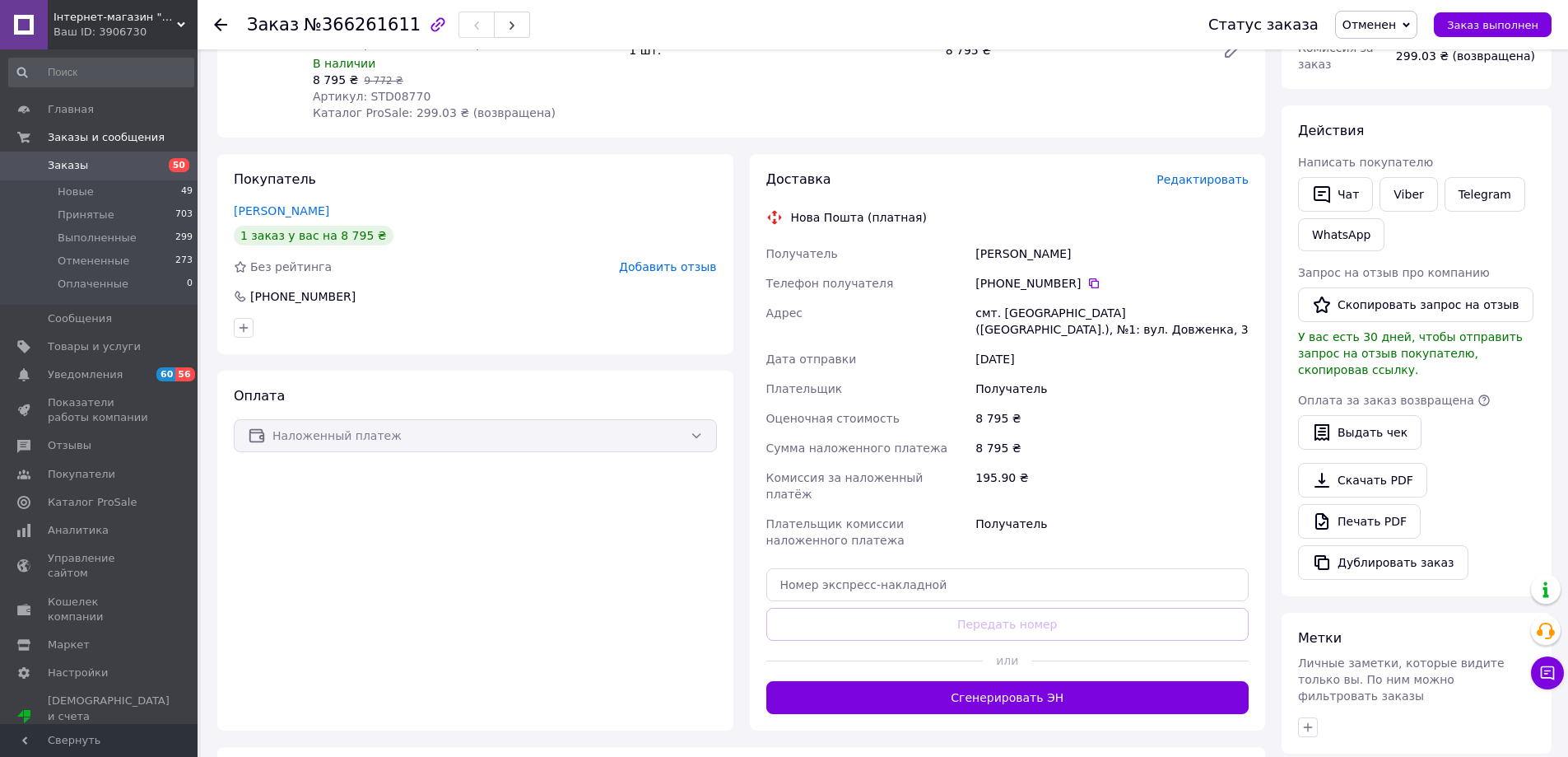
scroll to position [247, 0]
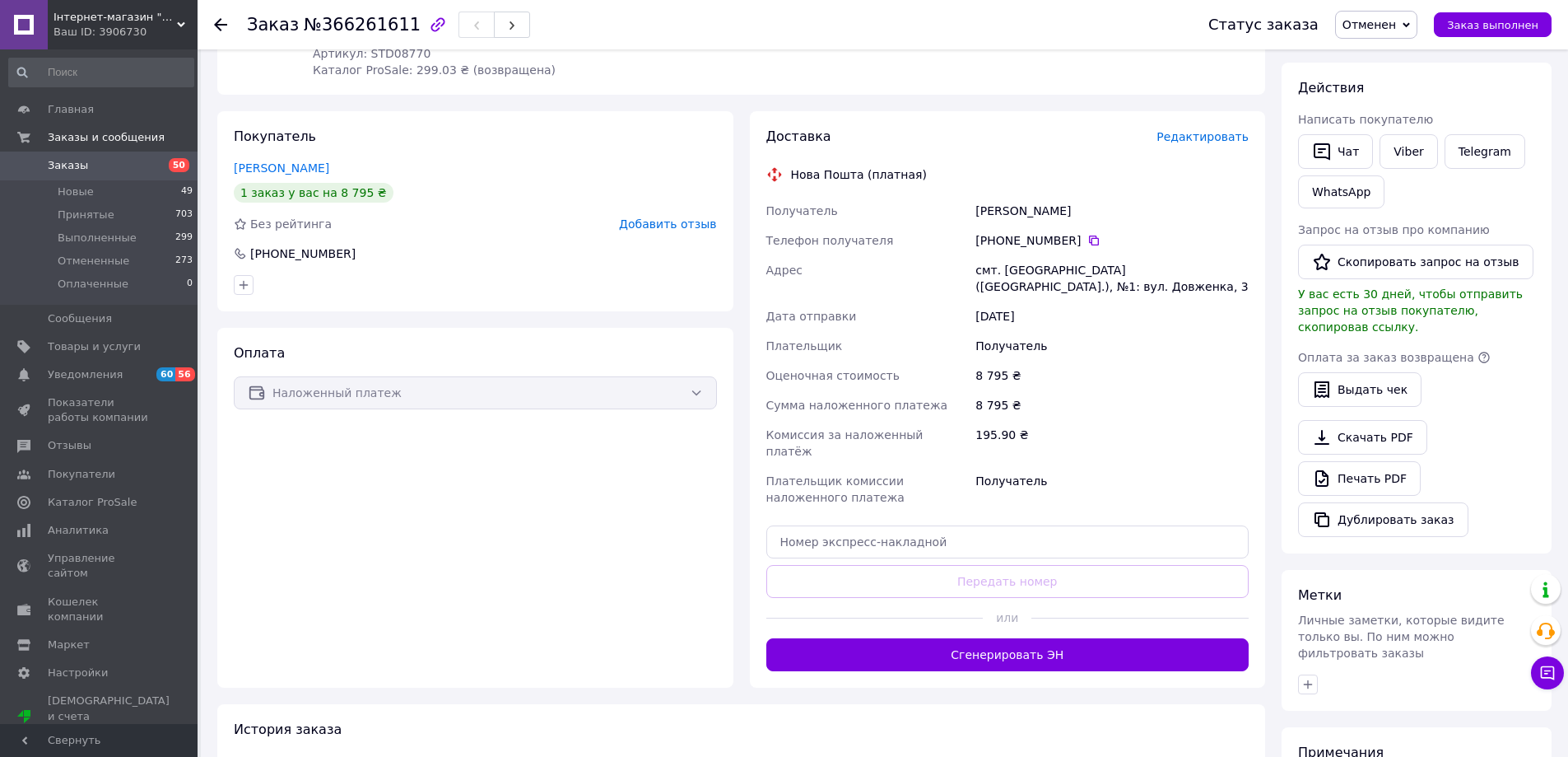
click at [54, 163] on span "Заказы" at bounding box center [67, 165] width 40 height 15
